Goal: Entertainment & Leisure: Browse casually

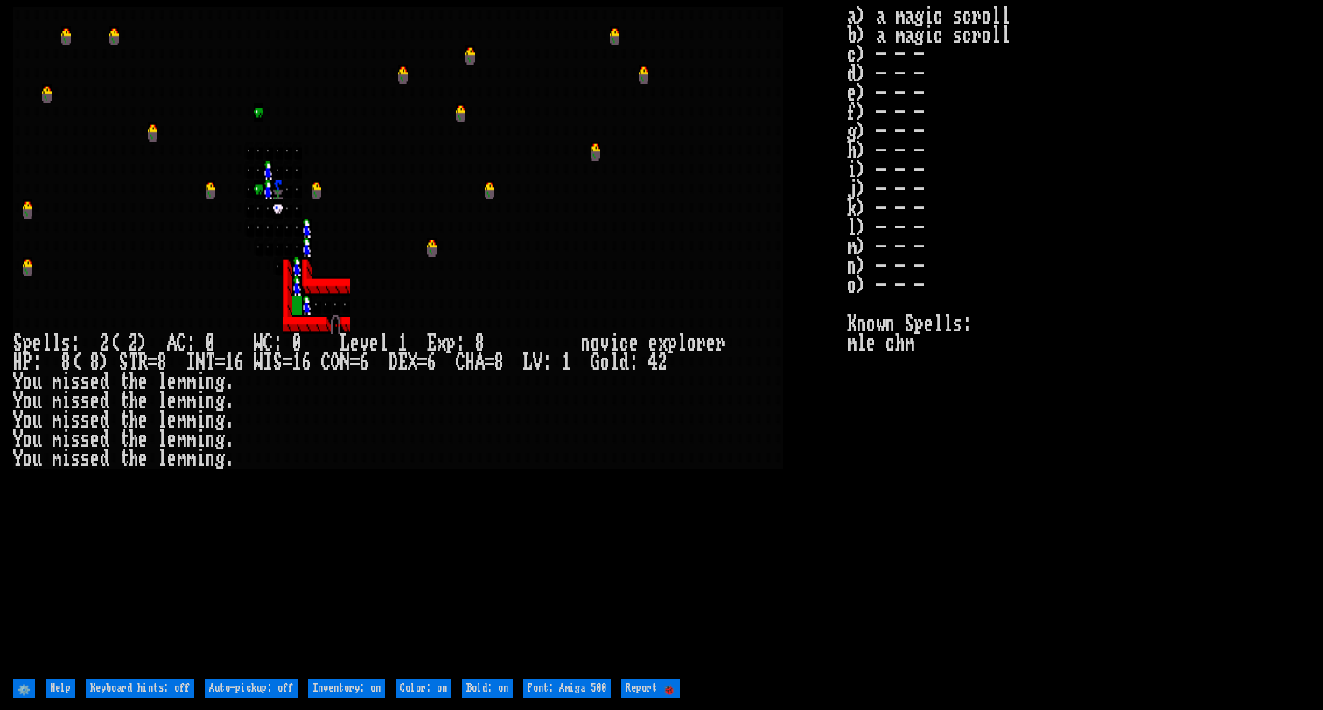
click at [612, 212] on div at bounding box center [615, 208] width 10 height 19
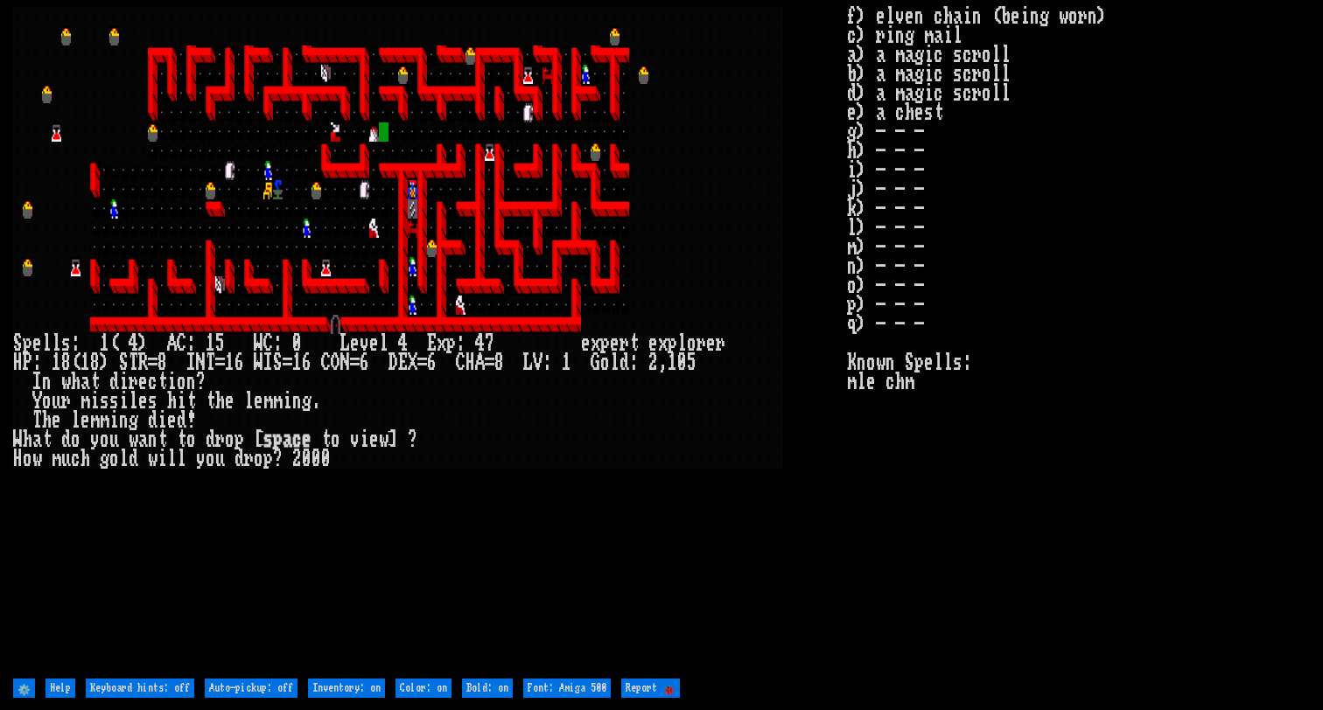
click at [607, 543] on larn at bounding box center [430, 340] width 834 height 667
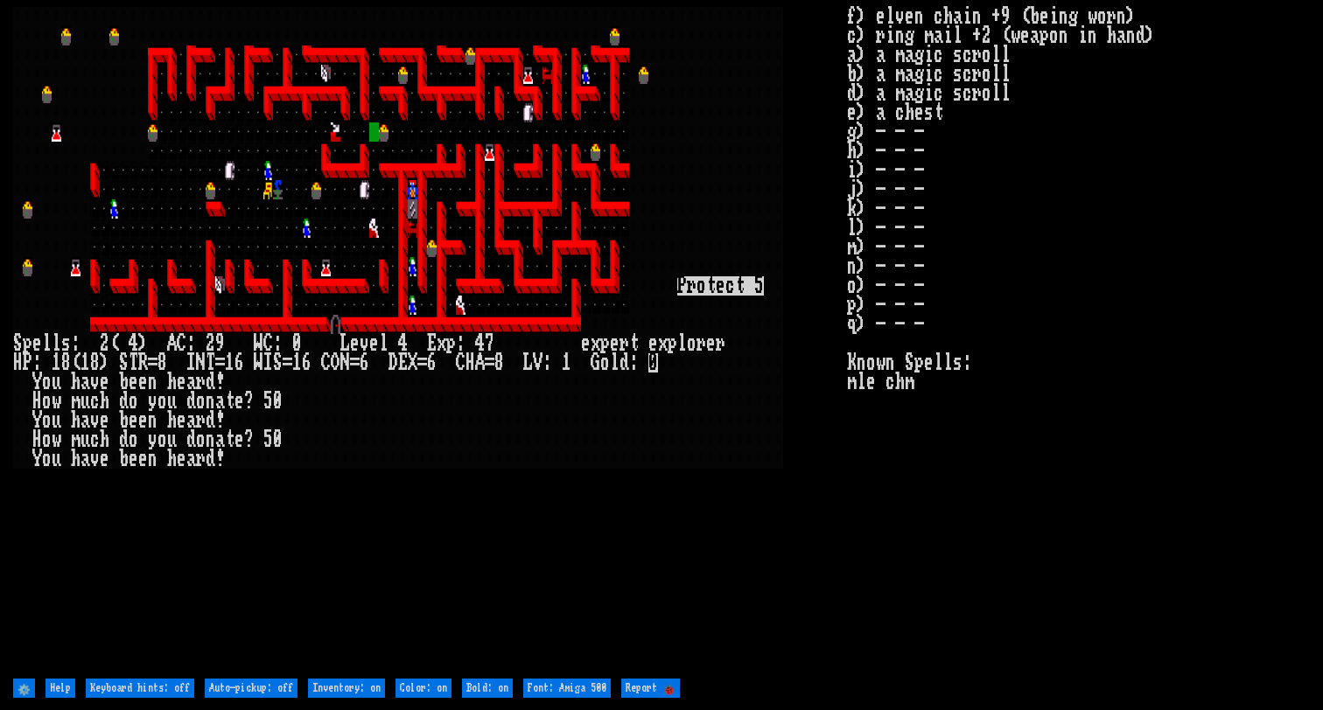
click at [835, 531] on larn at bounding box center [430, 340] width 834 height 667
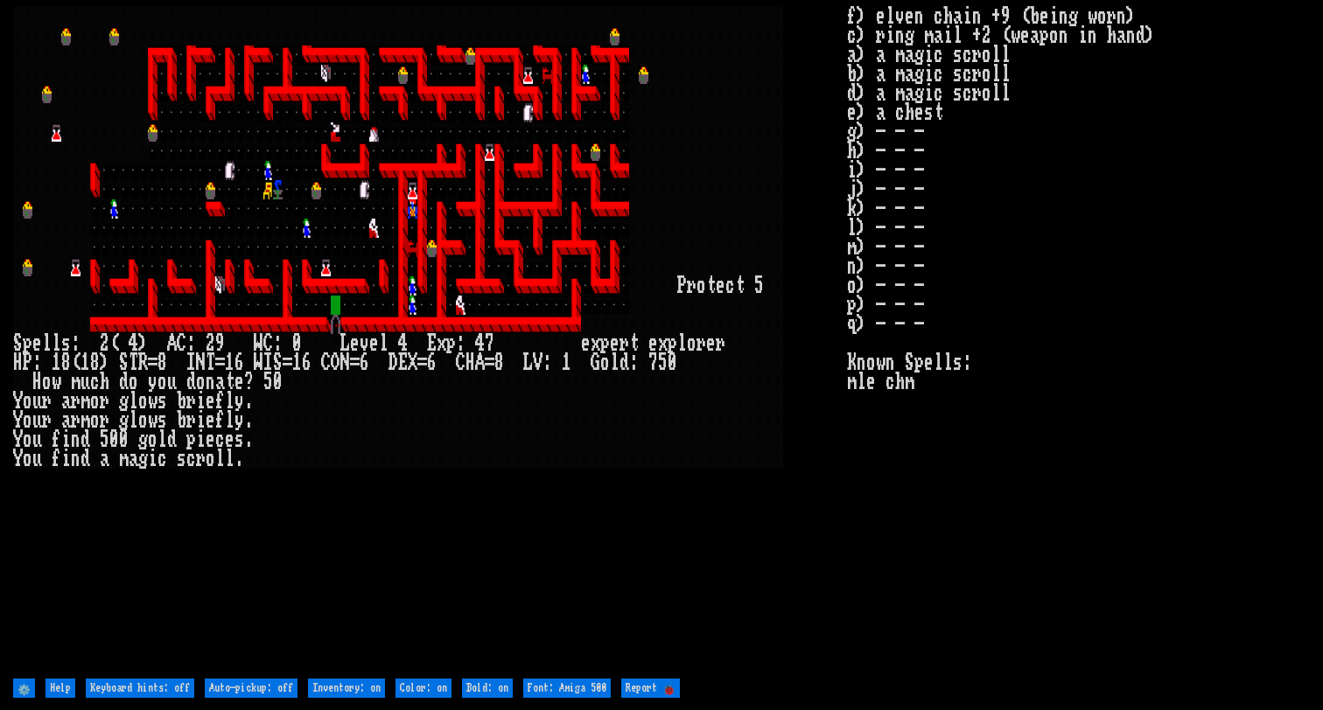
click at [471, 525] on larn at bounding box center [430, 340] width 834 height 667
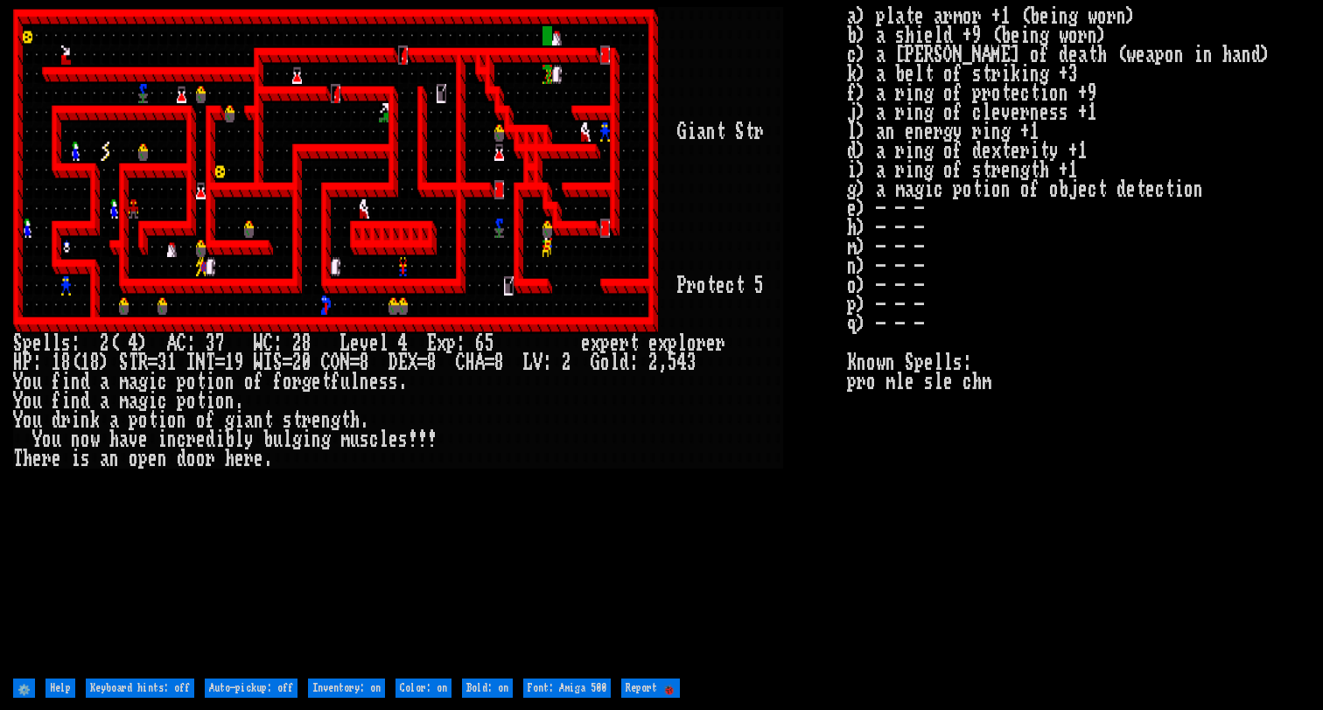
click at [917, 545] on stats "a) plate armor +1 (being worn) b) a shield +9 (being worn) c) a [PERSON_NAME] o…" at bounding box center [1078, 340] width 463 height 667
